Goal: Transaction & Acquisition: Purchase product/service

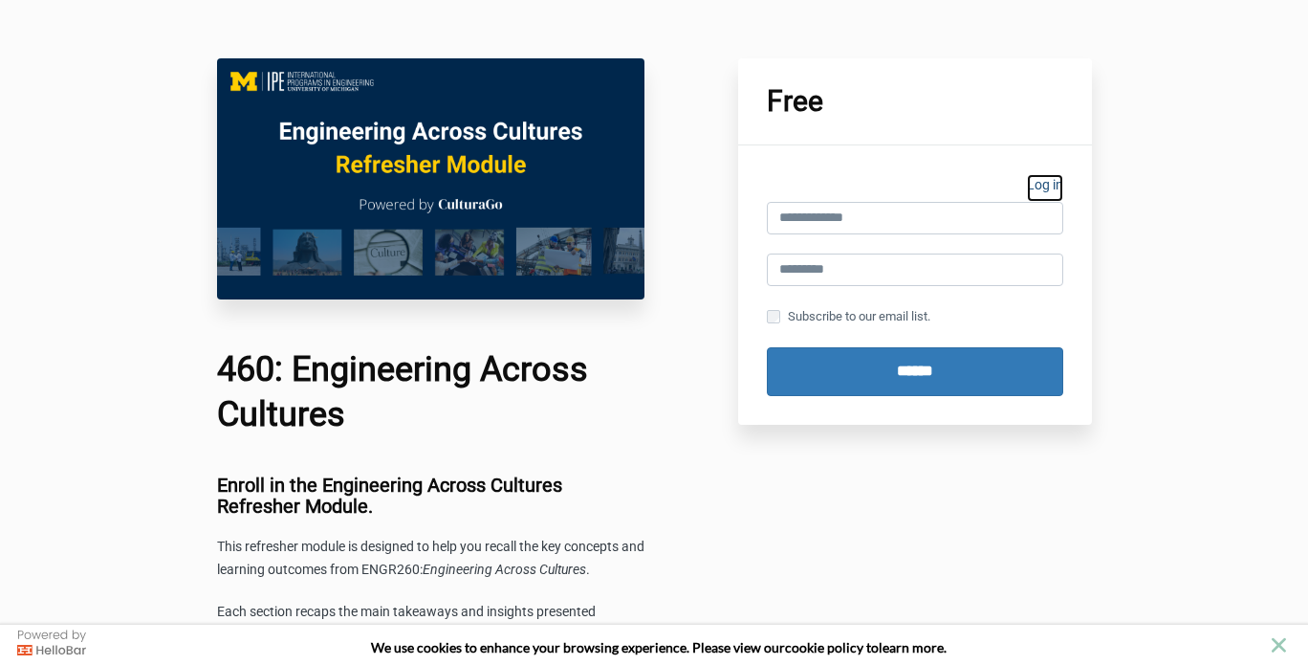
click at [1056, 186] on link "Log in" at bounding box center [1045, 188] width 36 height 28
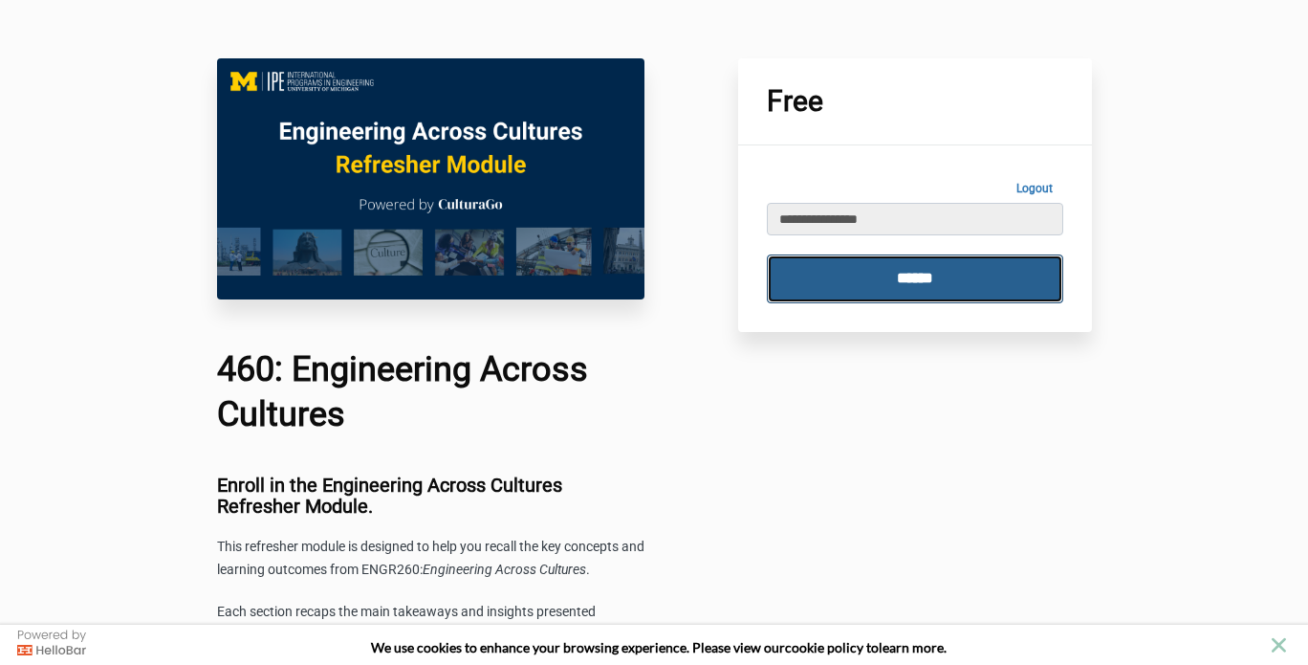
click at [848, 289] on input "******" at bounding box center [915, 278] width 296 height 49
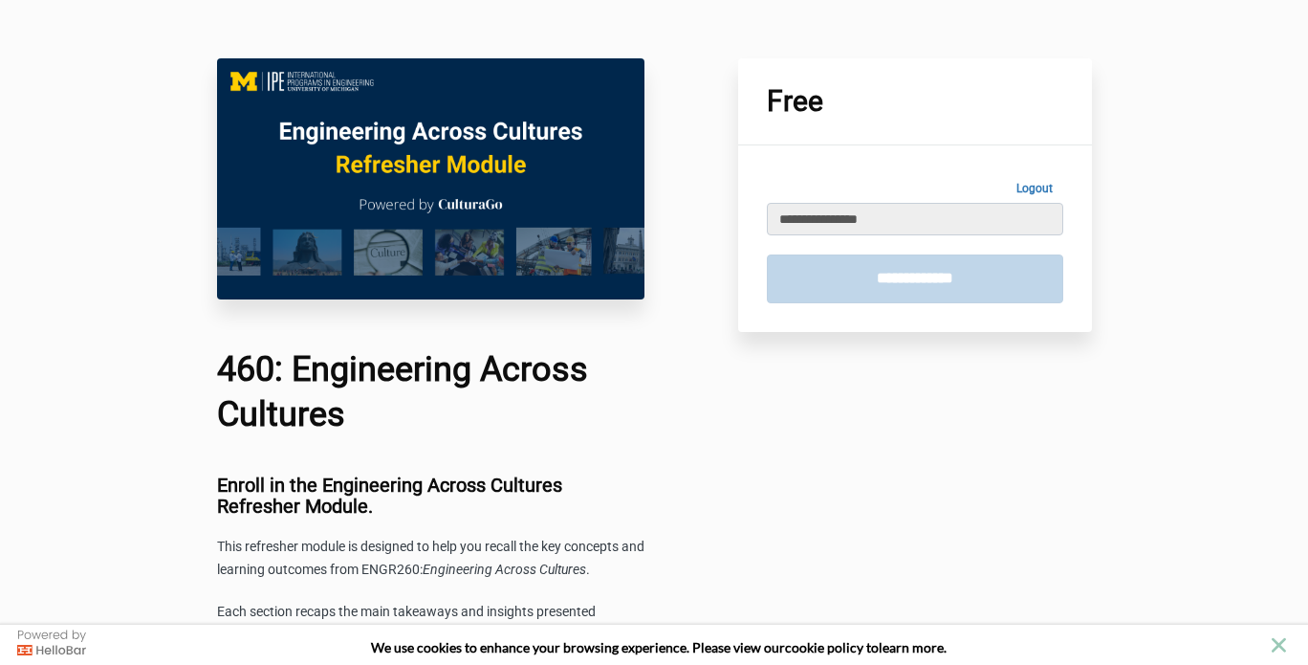
type input "**********"
